Goal: Use online tool/utility

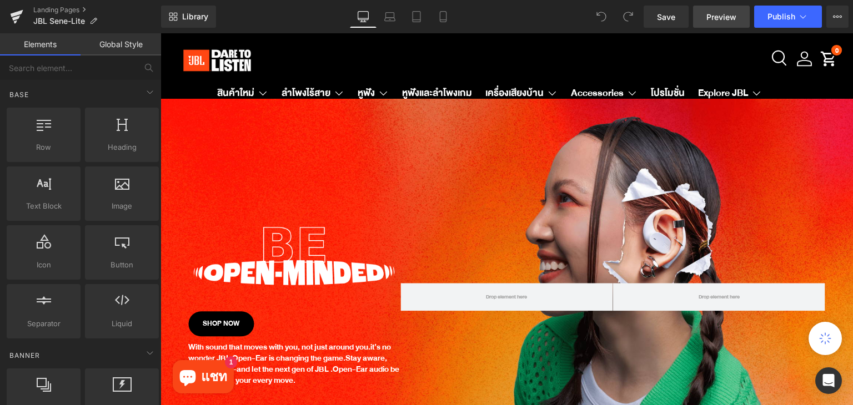
click at [713, 18] on span "Preview" at bounding box center [722, 17] width 30 height 12
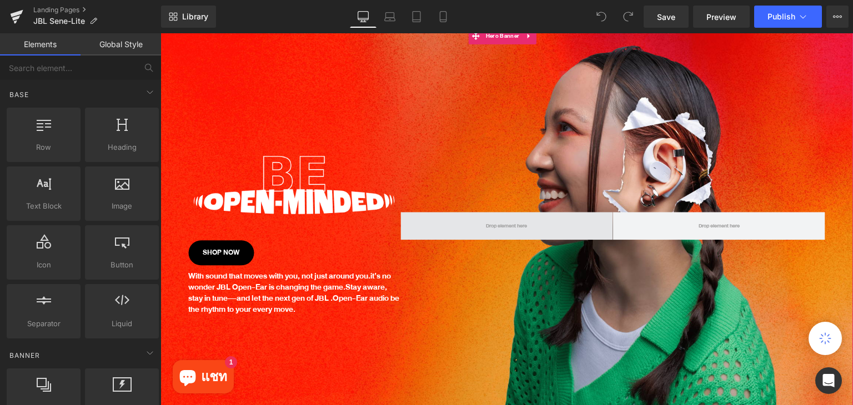
scroll to position [167, 0]
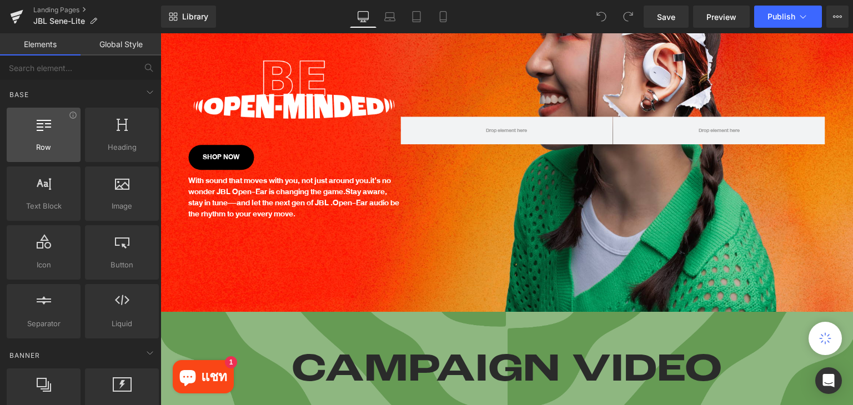
click at [42, 136] on div at bounding box center [43, 129] width 67 height 25
click at [47, 150] on span "Row" at bounding box center [43, 148] width 67 height 12
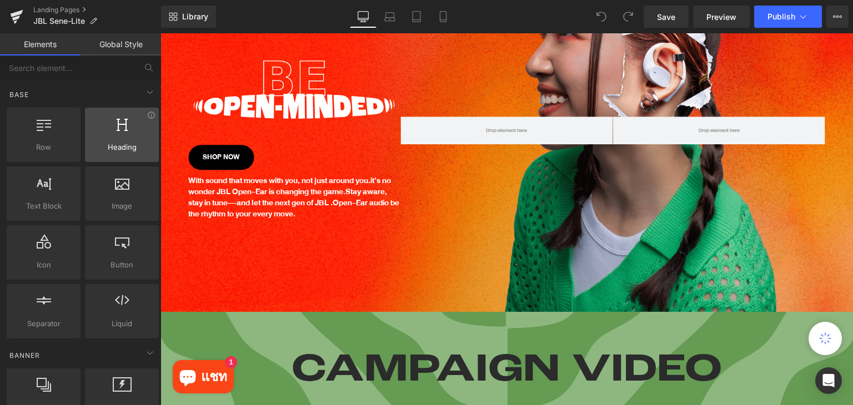
click at [94, 136] on div at bounding box center [121, 129] width 67 height 25
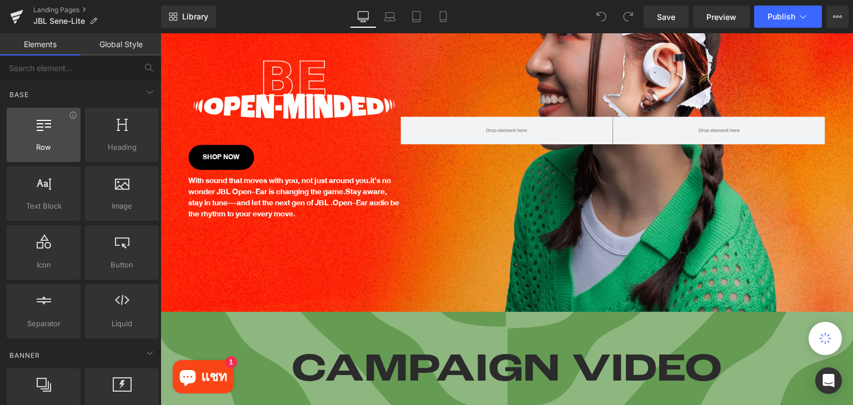
click at [62, 143] on span "Row" at bounding box center [43, 148] width 67 height 12
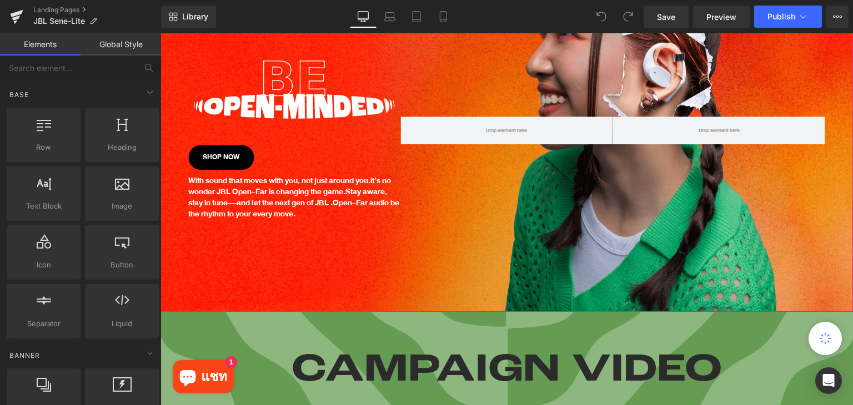
scroll to position [278, 0]
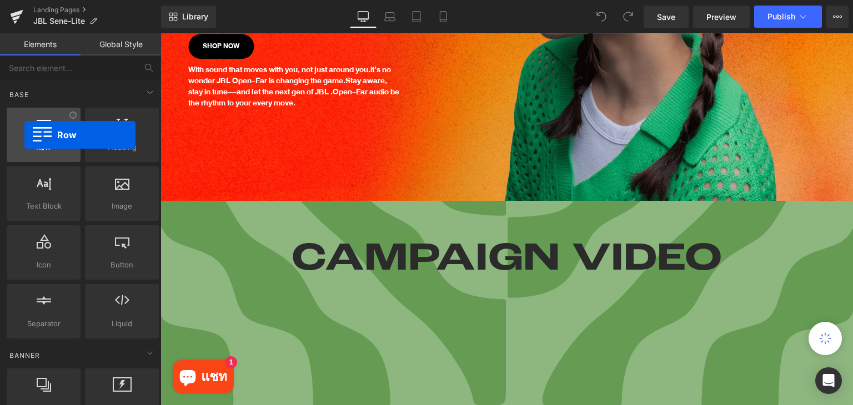
drag, startPoint x: 31, startPoint y: 143, endPoint x: 24, endPoint y: 135, distance: 10.2
click at [24, 135] on div "Row rows, columns, layouts, div" at bounding box center [44, 135] width 74 height 54
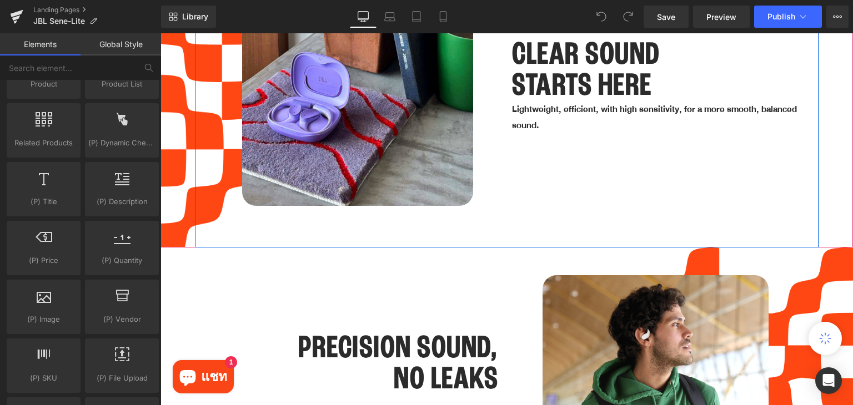
scroll to position [1500, 0]
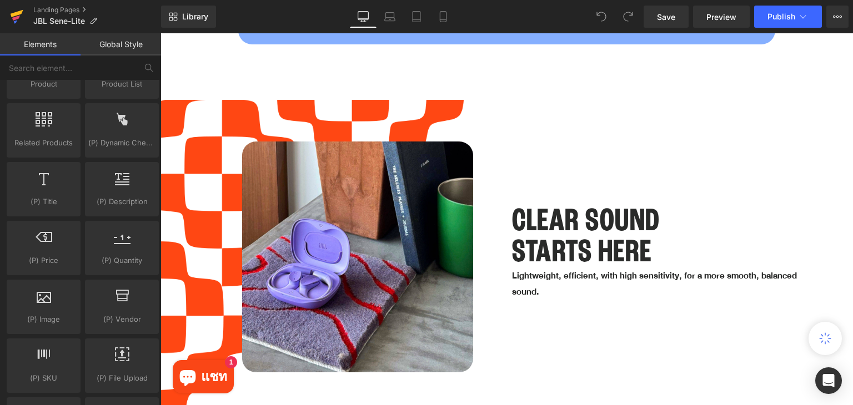
click at [22, 11] on icon at bounding box center [16, 17] width 13 height 28
